Goal: Navigation & Orientation: Find specific page/section

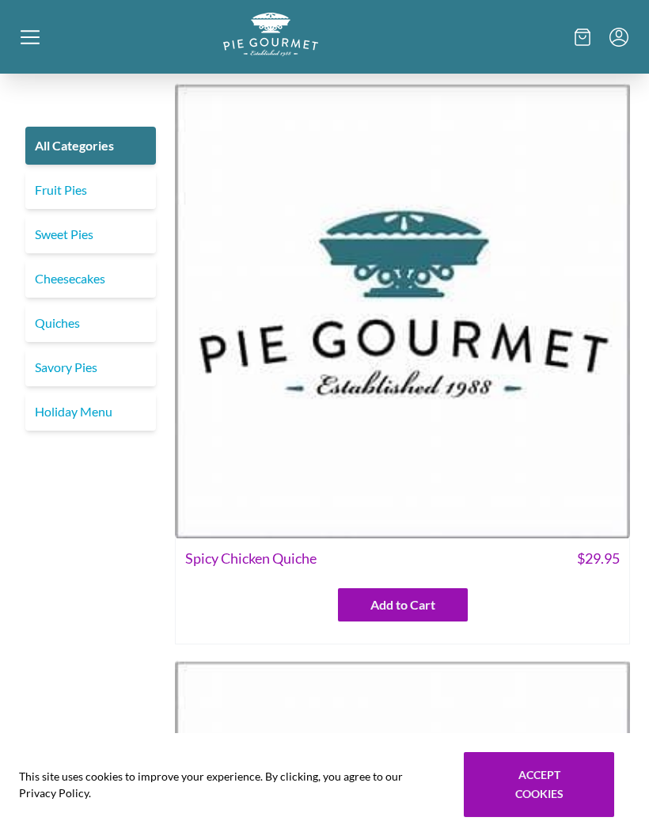
click at [100, 363] on link "Savory Pies" at bounding box center [90, 367] width 131 height 38
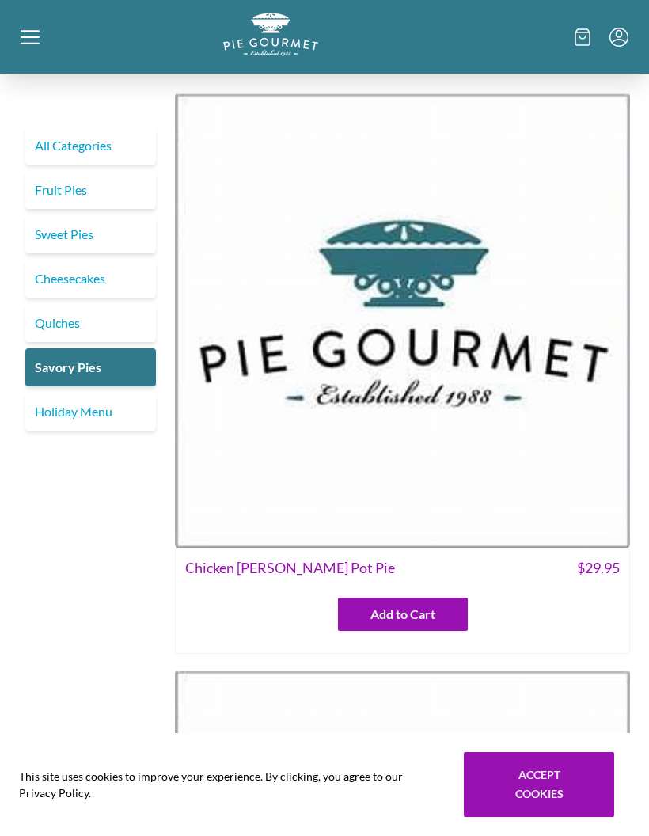
click at [291, 568] on span "Chicken [PERSON_NAME] Pot Pie" at bounding box center [290, 567] width 210 height 21
click at [503, 333] on img at bounding box center [402, 320] width 455 height 455
click at [95, 238] on link "Sweet Pies" at bounding box center [90, 234] width 131 height 38
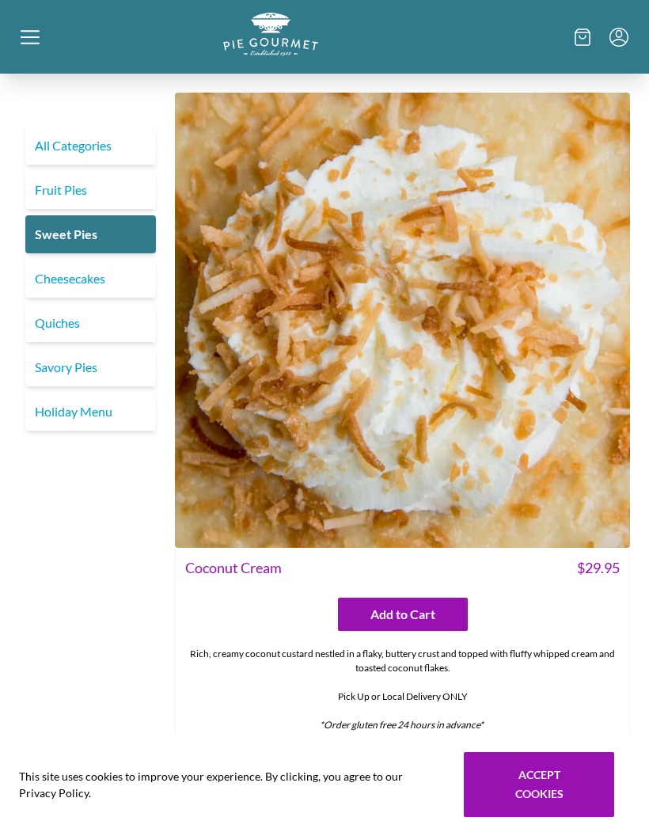
click at [79, 186] on link "Fruit Pies" at bounding box center [90, 190] width 131 height 38
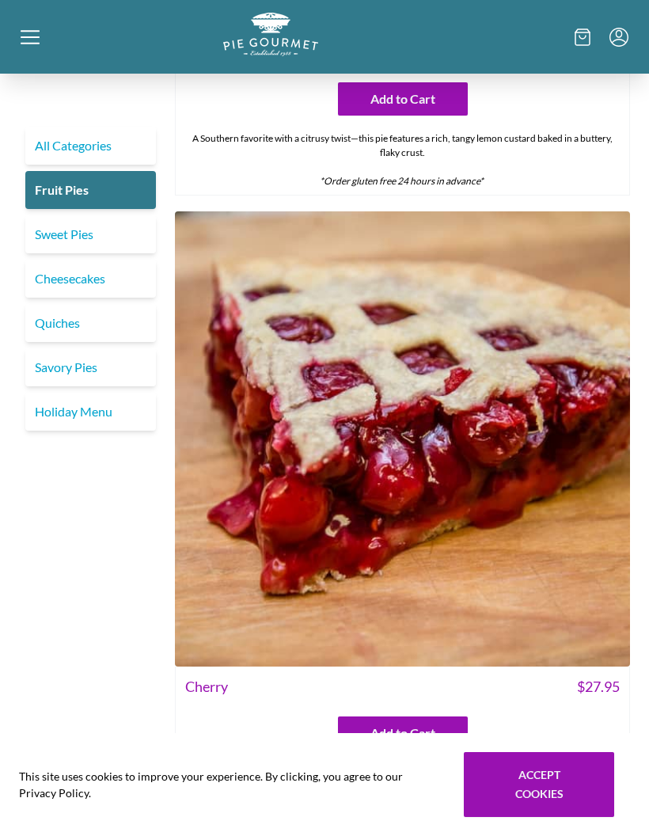
scroll to position [1156, 0]
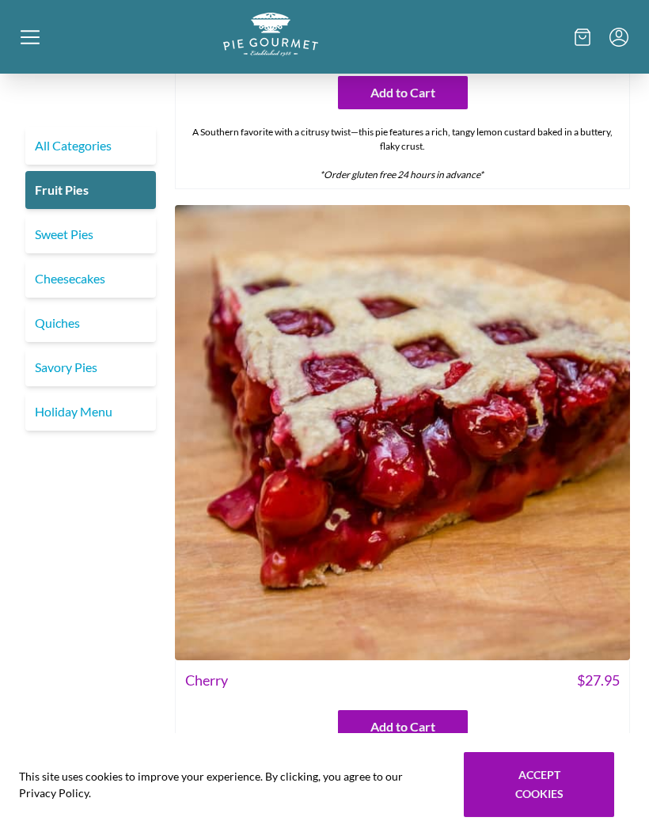
click at [74, 238] on link "Sweet Pies" at bounding box center [90, 234] width 131 height 38
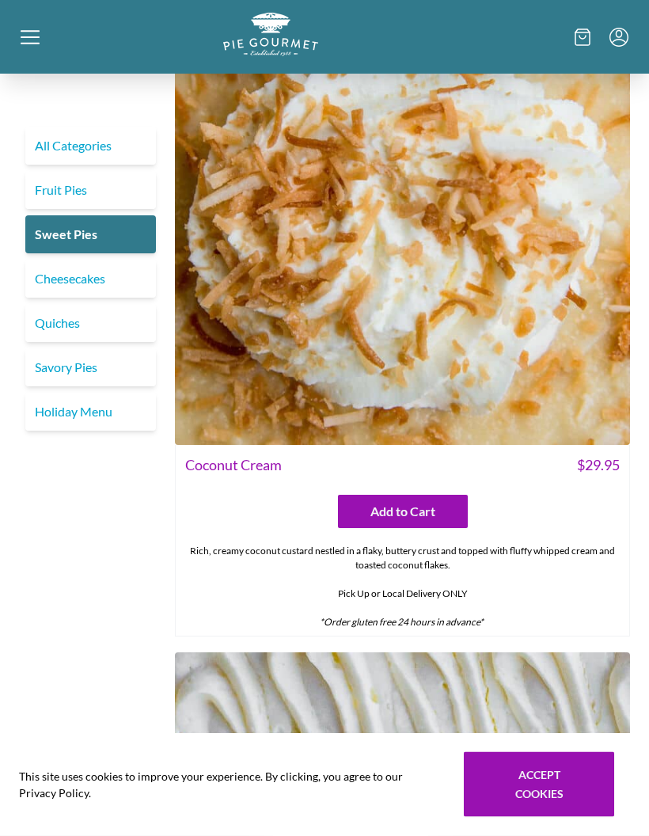
scroll to position [102, 0]
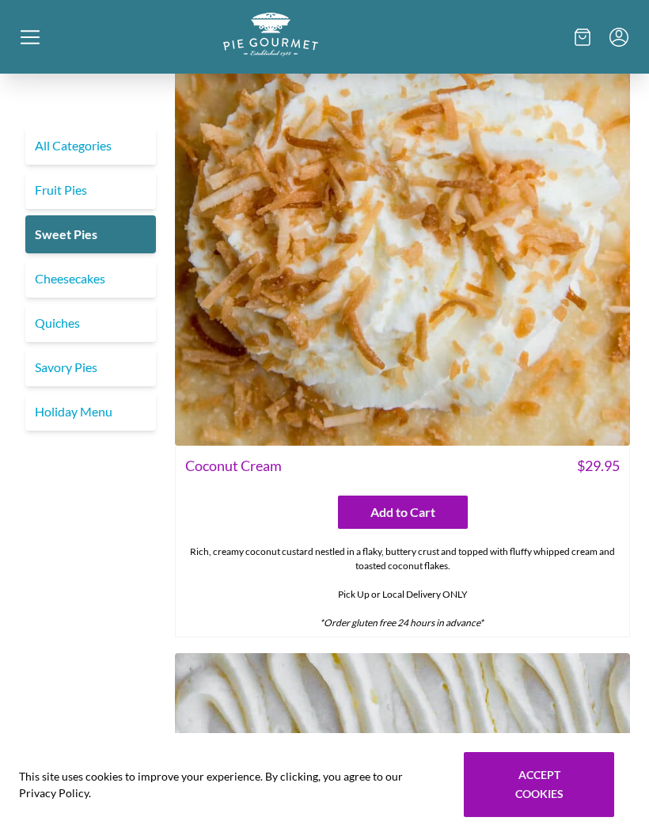
click at [113, 405] on link "Holiday Menu" at bounding box center [90, 412] width 131 height 38
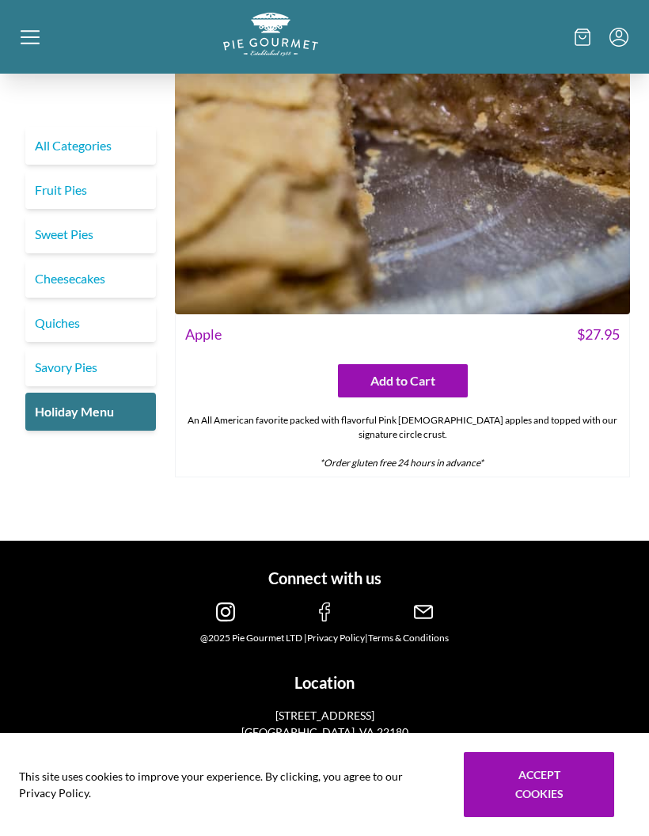
scroll to position [9029, 0]
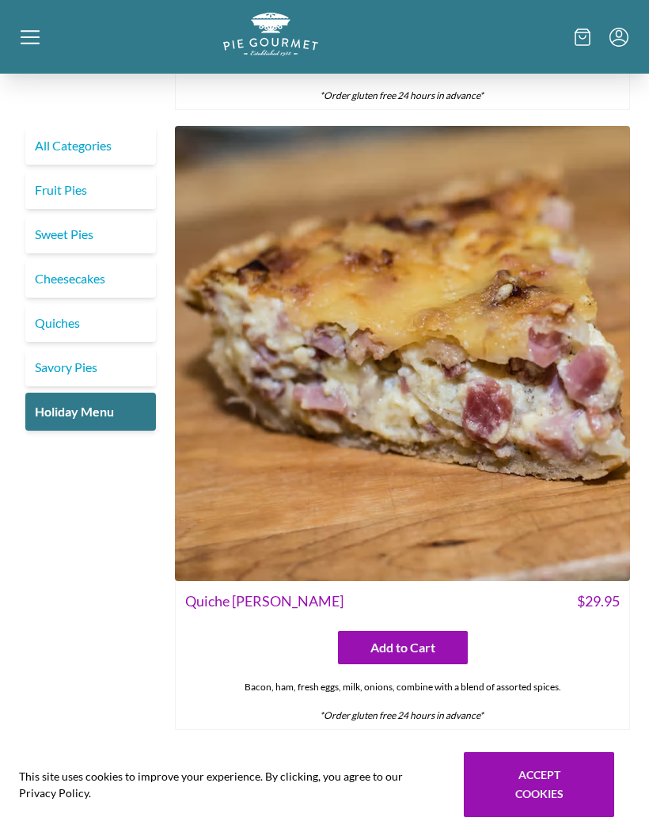
scroll to position [0, 0]
